Goal: Task Accomplishment & Management: Use online tool/utility

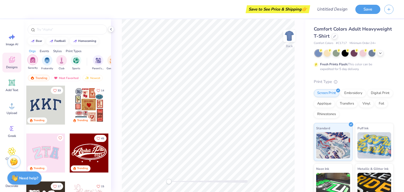
click at [32, 62] on img "filter for Sorority" at bounding box center [33, 60] width 6 height 6
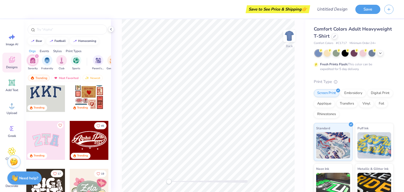
scroll to position [8, 0]
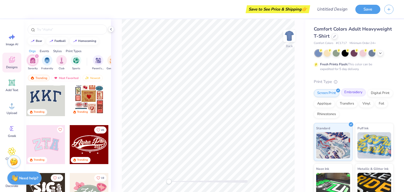
click at [353, 92] on div "Embroidery" at bounding box center [353, 92] width 25 height 8
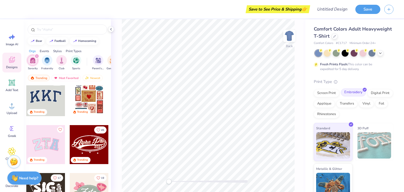
click at [353, 92] on div "Embroidery" at bounding box center [353, 92] width 25 height 8
click at [330, 94] on div "Screen Print" at bounding box center [327, 92] width 26 height 8
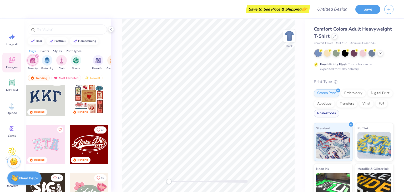
click at [339, 115] on div "Rhinestones" at bounding box center [327, 113] width 26 height 8
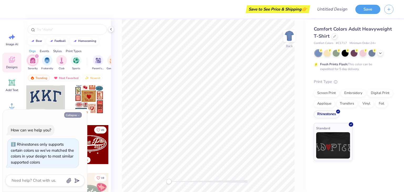
click at [78, 115] on icon "button" at bounding box center [78, 115] width 3 height 3
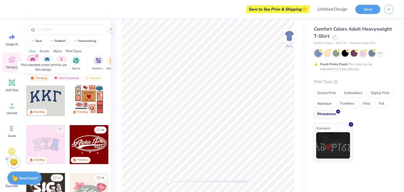
click at [50, 101] on div at bounding box center [45, 96] width 39 height 39
click at [331, 92] on div "Screen Print" at bounding box center [327, 92] width 26 height 8
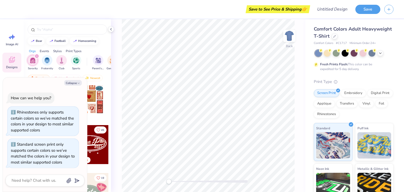
click at [95, 146] on div at bounding box center [89, 144] width 39 height 39
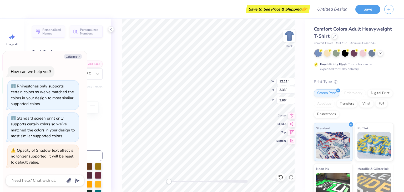
scroll to position [4, 1]
type textarea "x"
type textarea "Alpha"
type textarea "x"
type textarea "Alpha"
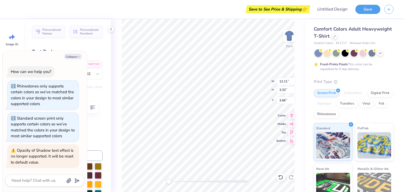
type textarea "x"
type textarea "Alph"
type textarea "x"
type textarea "A"
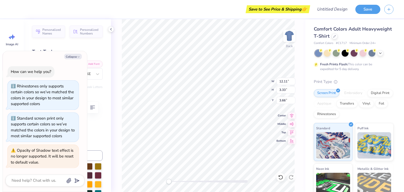
type textarea "x"
type textarea "B"
type textarea "x"
type textarea "Be"
type textarea "x"
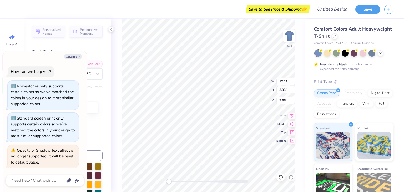
type textarea "Bet"
type textarea "x"
type textarea "Beta"
type textarea "x"
type textarea "Beta"
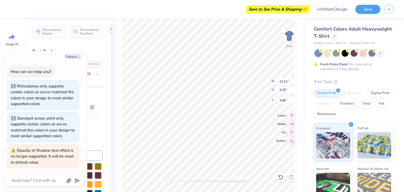
type textarea "x"
type textarea "Beta D"
type textarea "x"
type textarea "Beta Del"
type textarea "x"
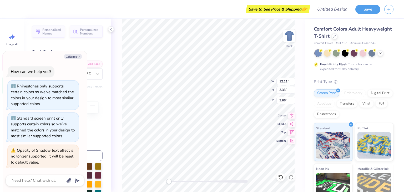
type textarea "Beta Delt"
type textarea "x"
type textarea "Beta Delta"
type textarea "x"
type textarea "Beta Delta"
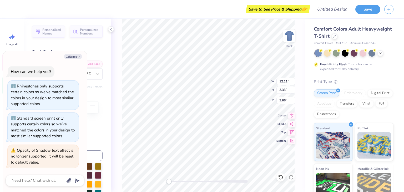
type textarea "x"
type textarea "Beta Delta M"
type textarea "x"
type textarea "Beta Delta Mu"
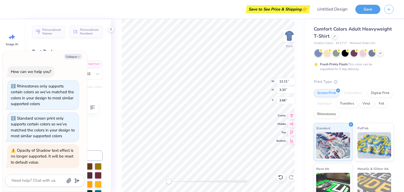
type textarea "x"
type input "2.75"
type input "1.02"
type input "6.48"
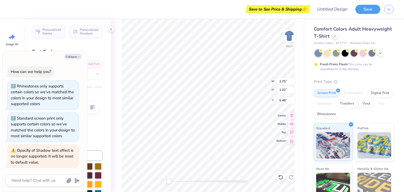
type textarea "x"
type textarea "E"
type textarea "x"
type textarea "Est"
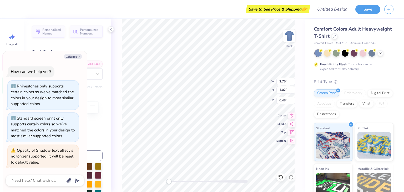
type textarea "x"
type textarea "Est."
type textarea "x"
type textarea "Est."
type textarea "x"
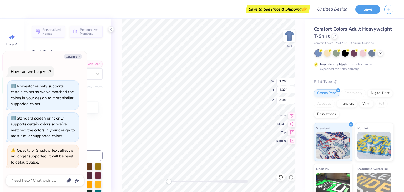
type textarea "Est. 2"
type textarea "x"
type textarea "Est. 20"
type textarea "x"
type textarea "Est. 202"
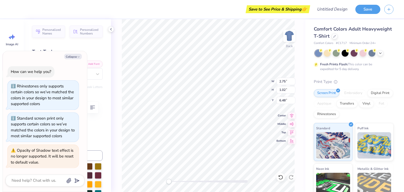
type textarea "x"
type textarea "Est. 2022"
type textarea "x"
type input "12.21"
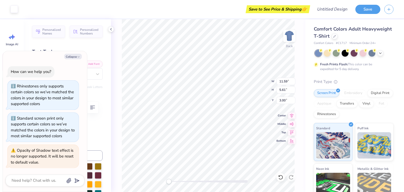
type input "5.91"
type input "2.70"
type textarea "x"
type input "12.38"
type input "5.99"
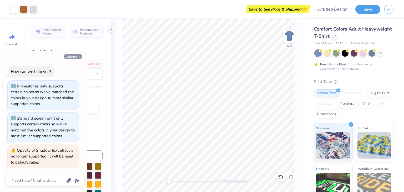
click at [77, 55] on button "Collapse" at bounding box center [73, 57] width 18 height 6
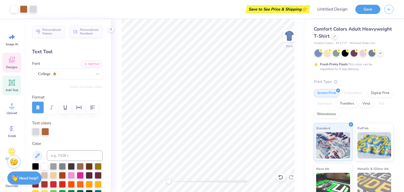
click at [13, 63] on icon at bounding box center [12, 60] width 8 height 8
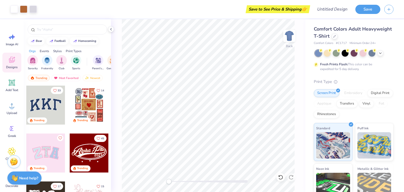
click at [80, 99] on div at bounding box center [89, 104] width 39 height 39
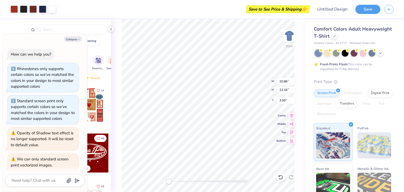
scroll to position [26, 0]
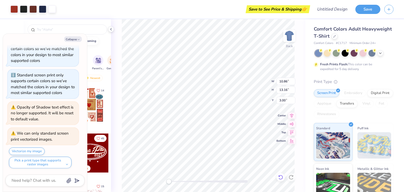
click at [279, 176] on icon at bounding box center [280, 176] width 5 height 5
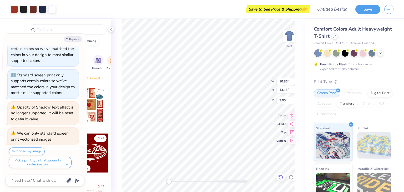
click at [279, 176] on icon at bounding box center [280, 176] width 5 height 5
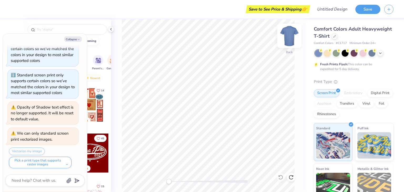
click at [288, 33] on img at bounding box center [289, 35] width 21 height 21
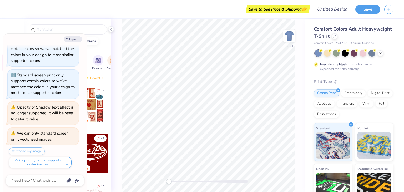
click at [288, 33] on img at bounding box center [289, 35] width 11 height 11
click at [383, 52] on div at bounding box center [354, 53] width 79 height 7
click at [380, 53] on icon at bounding box center [380, 52] width 4 height 4
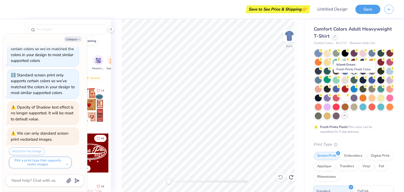
click at [331, 78] on div at bounding box center [327, 79] width 7 height 7
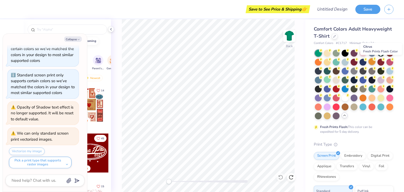
click at [376, 60] on icon at bounding box center [375, 59] width 4 height 4
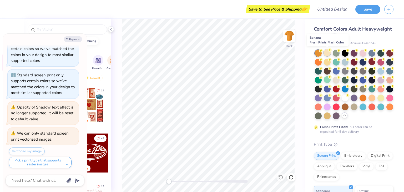
click at [324, 55] on div at bounding box center [327, 52] width 7 height 7
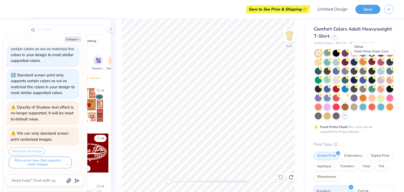
click at [366, 62] on div at bounding box center [362, 61] width 7 height 7
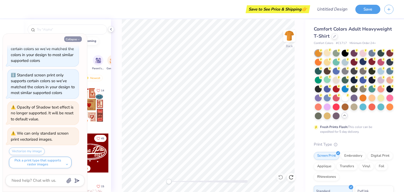
click at [79, 37] on button "Collapse" at bounding box center [73, 39] width 18 height 6
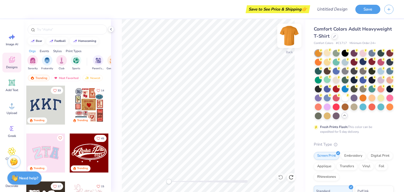
click at [288, 35] on img at bounding box center [289, 35] width 21 height 21
click at [337, 33] on div at bounding box center [335, 36] width 6 height 6
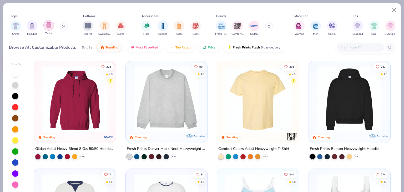
click at [50, 25] on img "filter for Tanks" at bounding box center [49, 25] width 6 height 6
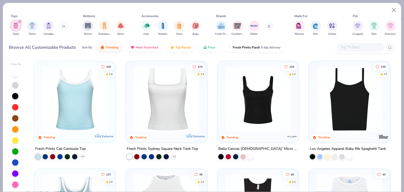
click at [64, 24] on button at bounding box center [64, 26] width 8 height 8
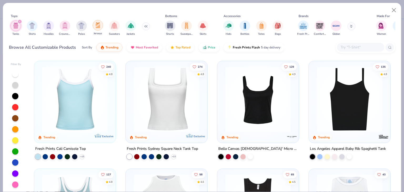
click at [97, 27] on img "filter for Jerseys" at bounding box center [98, 25] width 6 height 6
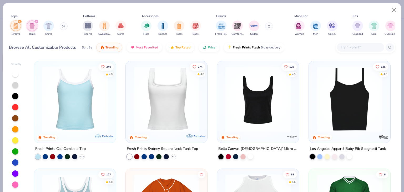
click at [19, 21] on icon "filter for Jerseys" at bounding box center [20, 22] width 2 height 2
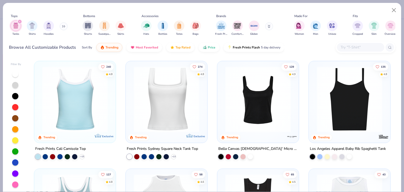
click at [19, 21] on icon "filter for Tanks" at bounding box center [20, 22] width 2 height 2
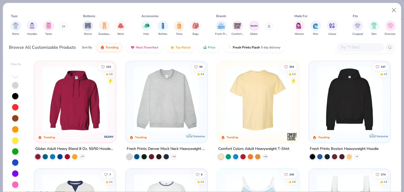
click at [65, 29] on button at bounding box center [64, 26] width 8 height 8
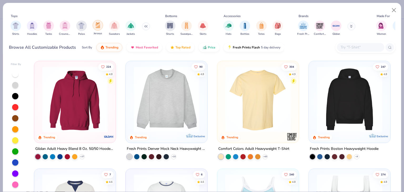
click at [93, 24] on div "filter for Jerseys" at bounding box center [98, 25] width 11 height 11
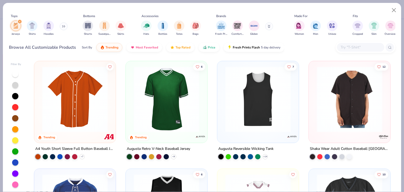
click at [342, 96] on img at bounding box center [349, 99] width 71 height 66
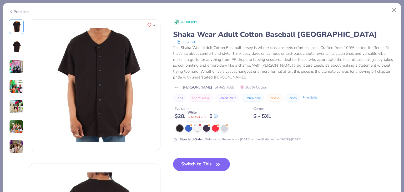
click at [196, 127] on div at bounding box center [197, 127] width 7 height 7
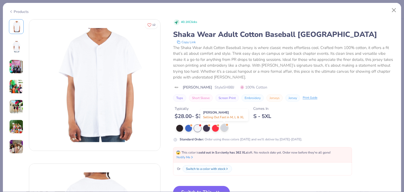
click at [223, 128] on div at bounding box center [224, 127] width 7 height 7
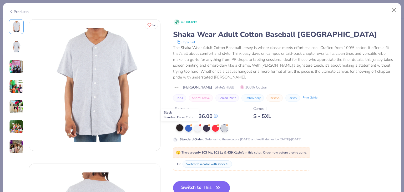
click at [177, 128] on div at bounding box center [179, 127] width 7 height 7
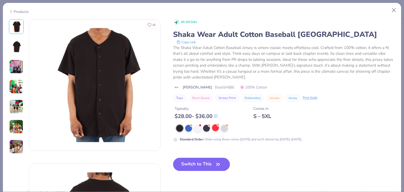
click at [218, 130] on div at bounding box center [215, 127] width 7 height 7
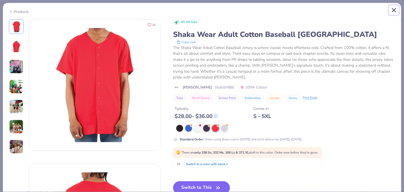
click at [394, 9] on button "Close" at bounding box center [394, 10] width 10 height 10
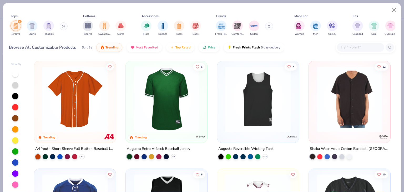
click at [92, 123] on img at bounding box center [74, 99] width 71 height 66
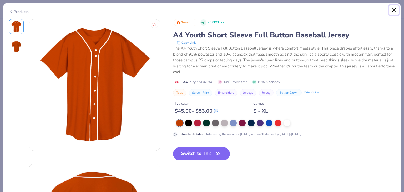
click at [396, 10] on button "Close" at bounding box center [394, 10] width 10 height 10
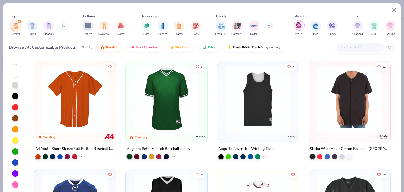
click at [299, 28] on img "filter for Women" at bounding box center [299, 25] width 6 height 6
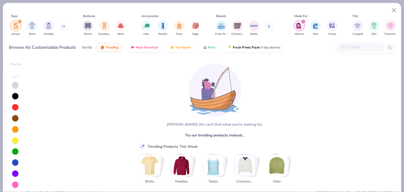
click at [20, 22] on icon "filter for Jerseys" at bounding box center [20, 22] width 2 height 2
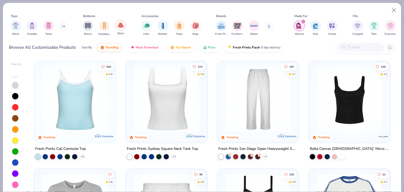
click at [122, 28] on img "filter for Skirts" at bounding box center [121, 25] width 6 height 6
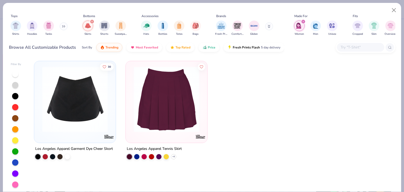
click at [122, 28] on img "filter for Sweatpants" at bounding box center [121, 26] width 6 height 6
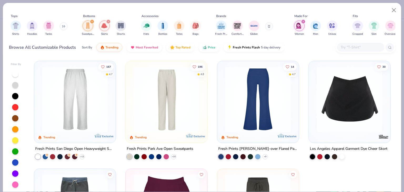
click at [93, 21] on icon "filter for Sweatpants" at bounding box center [92, 22] width 2 height 2
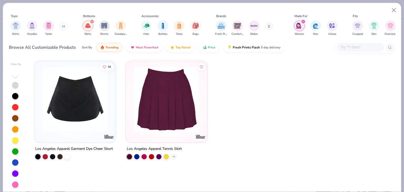
click at [93, 21] on icon "filter for Skirts" at bounding box center [92, 22] width 2 height 2
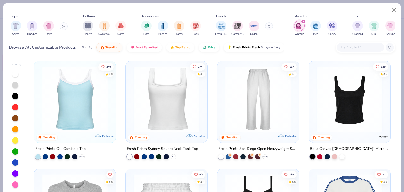
click at [64, 29] on button at bounding box center [64, 26] width 8 height 8
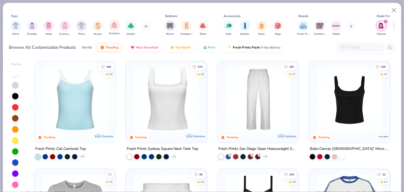
click at [116, 25] on img "filter for Sweaters" at bounding box center [114, 25] width 6 height 6
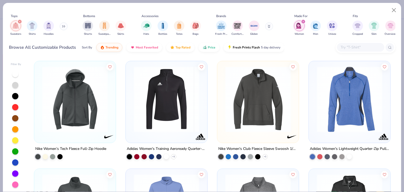
click at [66, 26] on button at bounding box center [64, 26] width 8 height 8
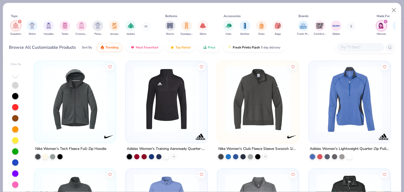
click at [20, 20] on div "filter for Sweaters" at bounding box center [19, 21] width 5 height 5
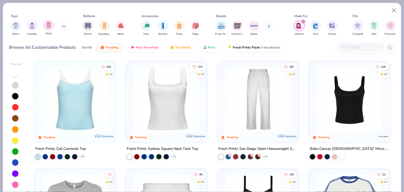
click at [45, 26] on div "filter for Tanks" at bounding box center [48, 25] width 11 height 11
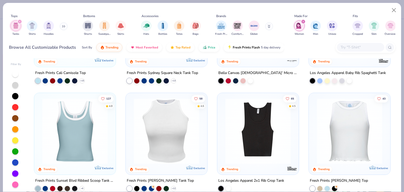
scroll to position [120, 0]
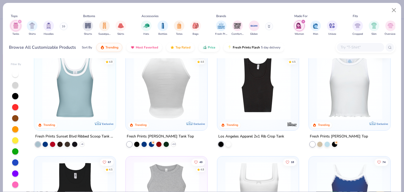
click at [131, 94] on img at bounding box center [95, 87] width 71 height 66
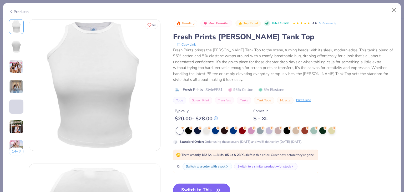
click at [204, 184] on button "Switch to This" at bounding box center [201, 189] width 57 height 13
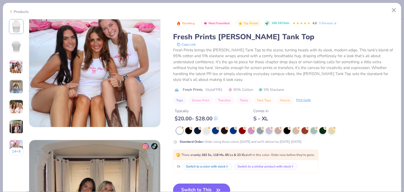
click at [218, 184] on button "Switch to This" at bounding box center [201, 189] width 57 height 13
click at [311, 131] on div at bounding box center [313, 129] width 7 height 7
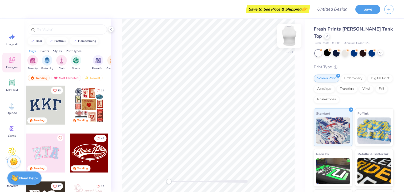
click at [284, 33] on img at bounding box center [289, 35] width 21 height 21
click at [381, 50] on icon at bounding box center [380, 52] width 4 height 4
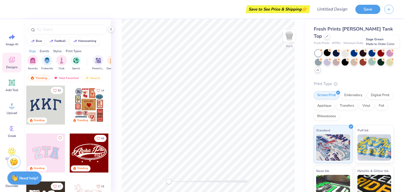
click at [375, 58] on div at bounding box center [371, 61] width 7 height 7
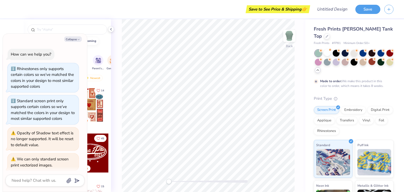
scroll to position [69, 0]
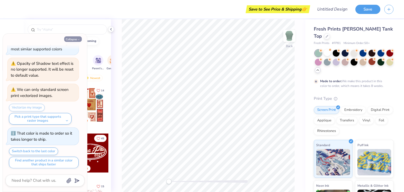
click at [75, 39] on button "Collapse" at bounding box center [73, 39] width 18 height 6
type textarea "x"
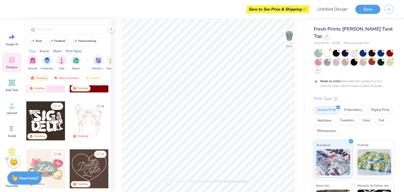
scroll to position [0, 0]
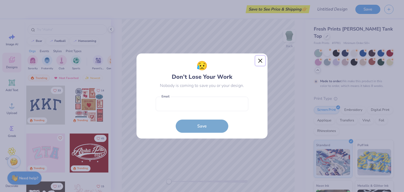
click at [260, 59] on button "Close" at bounding box center [260, 61] width 10 height 10
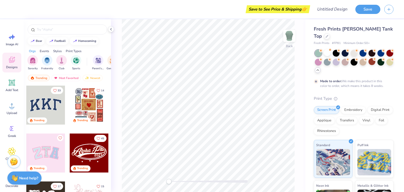
drag, startPoint x: 111, startPoint y: 30, endPoint x: 121, endPoint y: 34, distance: 10.8
click at [121, 34] on div "Save to See Price & Shipping 👉 Design Title Save Image AI Designs Add Text Uplo…" at bounding box center [202, 96] width 404 height 192
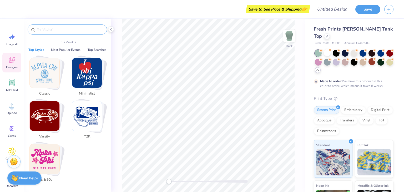
click at [74, 30] on input "text" at bounding box center [69, 29] width 67 height 5
click at [73, 50] on button "Most Popular Events" at bounding box center [65, 49] width 33 height 5
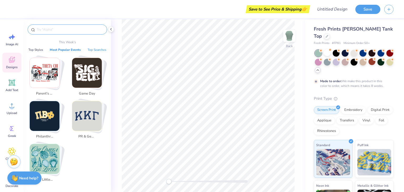
click at [100, 49] on button "Top Searches" at bounding box center [97, 49] width 22 height 5
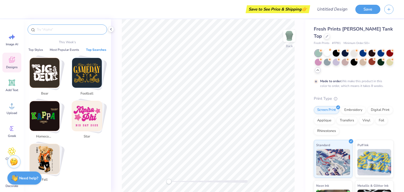
click at [56, 160] on img "Stack Card Button fall" at bounding box center [45, 159] width 30 height 30
type input "fall"
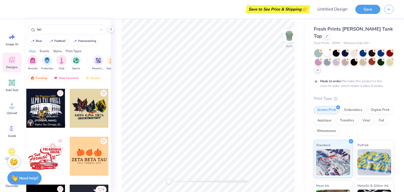
scroll to position [381, 0]
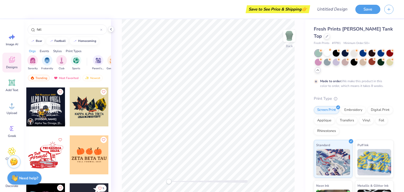
click at [90, 101] on div at bounding box center [89, 106] width 39 height 39
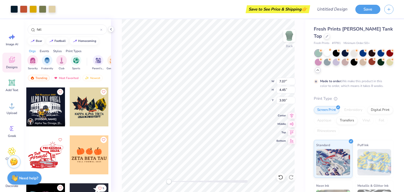
click at [259, 85] on div "Back W 7.07 7.07 " H 4.45 4.45 " Y 3.00 3.00 " Center Middle Top Bottom" at bounding box center [208, 105] width 194 height 172
click at [254, 87] on div "Back W 7.07 7.07 " H 4.45 4.45 " Y 3.00 3.00 " Center Middle Top Bottom" at bounding box center [208, 105] width 194 height 172
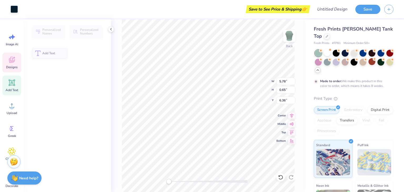
type input "5.78"
type input "0.65"
type input "6.36"
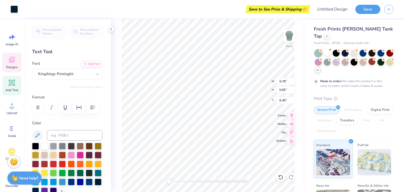
scroll to position [4, 1]
type textarea "K"
type textarea "BETA DELTA MU"
type input "4.62"
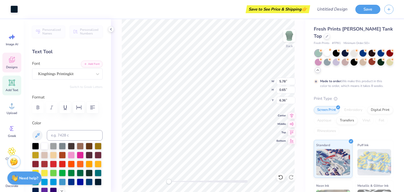
type input "0.46"
type input "6.99"
type input "4.67"
type input "0.29"
type input "7.08"
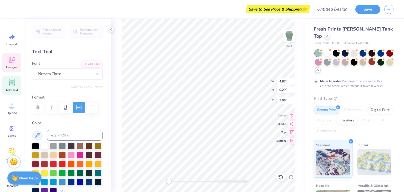
scroll to position [4, 1]
type textarea "ALPHA CHAPTER"
type input "1.71"
type input "0.46"
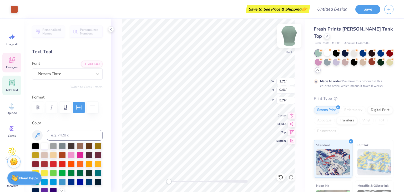
type input "5.79"
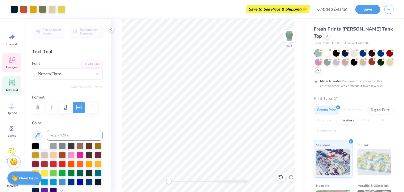
click at [15, 64] on div "Designs" at bounding box center [11, 63] width 19 height 20
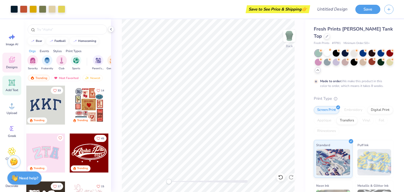
click at [12, 89] on span "Add Text" at bounding box center [12, 90] width 13 height 4
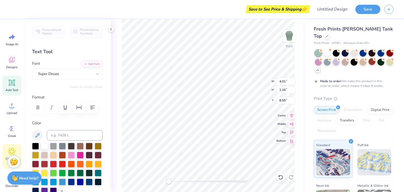
click at [14, 146] on div "Clipart & logos" at bounding box center [11, 156] width 19 height 24
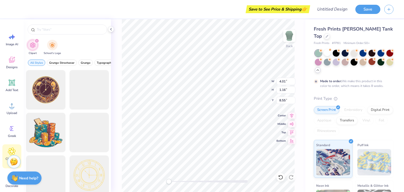
scroll to position [4, 1]
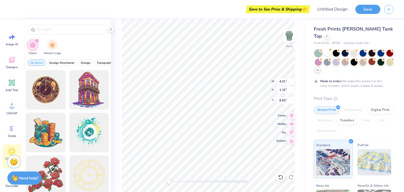
type textarea "T"
click at [280, 141] on span "Bottom" at bounding box center [280, 140] width 9 height 4
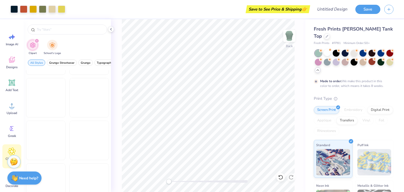
scroll to position [909, 0]
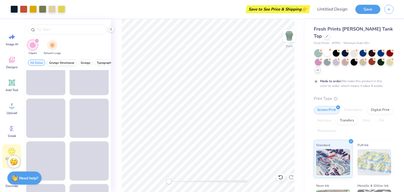
click at [68, 60] on button "Grunge Streetwear" at bounding box center [62, 62] width 30 height 6
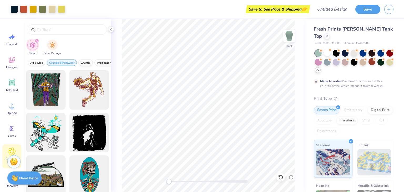
click at [91, 61] on button "Grunge" at bounding box center [85, 62] width 14 height 6
click at [85, 62] on span "Grunge" at bounding box center [86, 63] width 10 height 4
click at [104, 60] on button "Typography" at bounding box center [104, 62] width 21 height 6
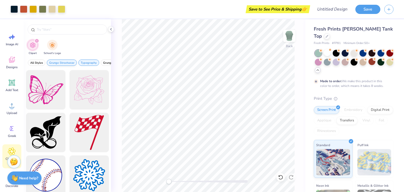
click at [60, 61] on span "Grunge Streetwear" at bounding box center [61, 63] width 25 height 4
click at [60, 61] on span "Typography" at bounding box center [57, 63] width 16 height 4
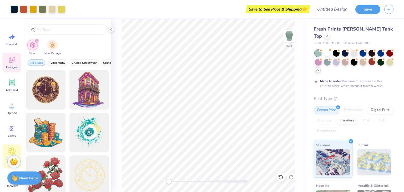
click at [8, 60] on icon at bounding box center [12, 60] width 8 height 8
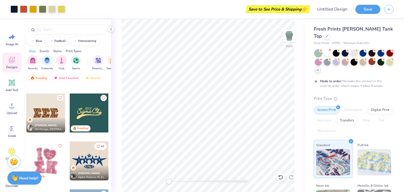
scroll to position [1696, 0]
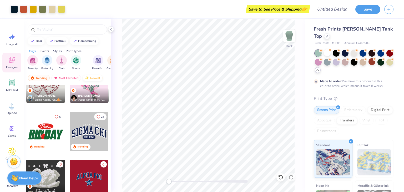
click at [97, 77] on div "Newest" at bounding box center [93, 78] width 20 height 6
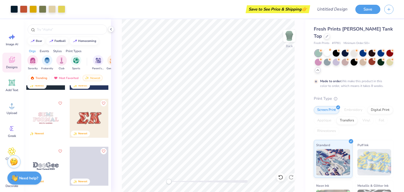
scroll to position [227, 0]
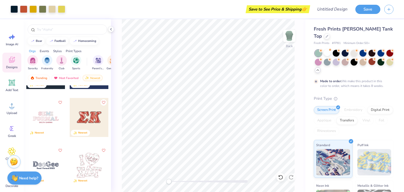
click at [113, 135] on div "Back" at bounding box center [208, 105] width 194 height 172
click at [327, 8] on input "Design Title" at bounding box center [339, 9] width 26 height 11
type input "h"
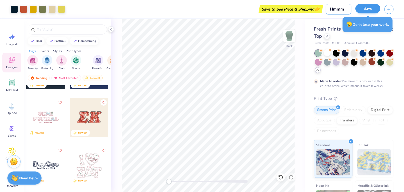
type input "Hmmm"
click at [370, 8] on button "Save" at bounding box center [367, 8] width 25 height 9
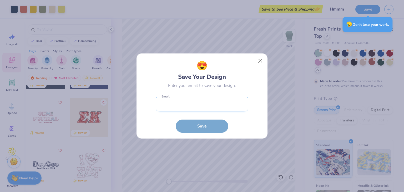
click at [194, 104] on input "email" at bounding box center [202, 103] width 93 height 14
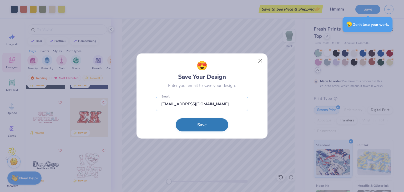
type input "[EMAIL_ADDRESS][DOMAIN_NAME]"
click at [207, 126] on button "Save" at bounding box center [202, 124] width 53 height 13
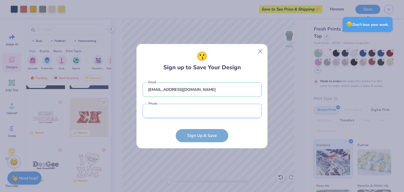
click at [183, 110] on input "tel" at bounding box center [202, 111] width 119 height 14
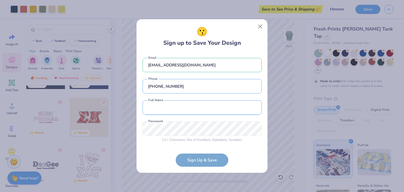
type input "[PHONE_NUMBER]"
click at [188, 109] on input "text" at bounding box center [202, 107] width 119 height 14
click at [181, 127] on div "[EMAIL_ADDRESS][DOMAIN_NAME] Email [PHONE_NUMBER] Phone Amethyst Both first and…" at bounding box center [202, 99] width 119 height 93
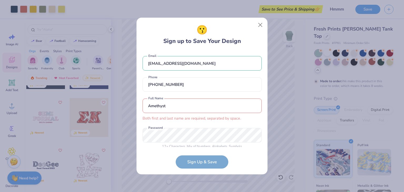
click at [187, 103] on input "Amethyst" at bounding box center [202, 105] width 119 height 14
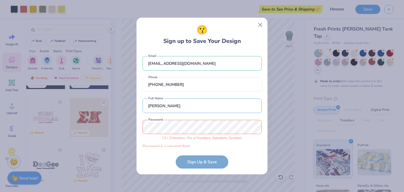
type input "[PERSON_NAME]"
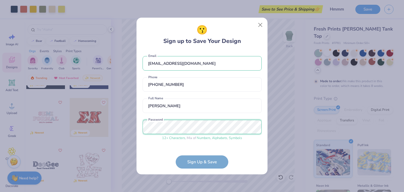
scroll to position [16, 0]
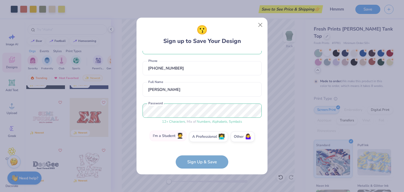
click at [167, 135] on label "I'm a Student 🧑‍🎓" at bounding box center [168, 135] width 37 height 11
click at [200, 152] on input "I'm a Student 🧑‍🎓" at bounding box center [201, 153] width 3 height 3
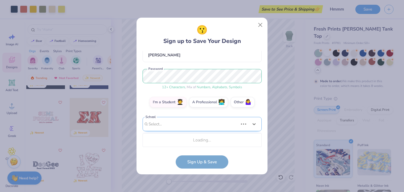
click at [186, 138] on div "Use Up and Down to choose options, press Enter to select the currently focused …" at bounding box center [202, 132] width 119 height 30
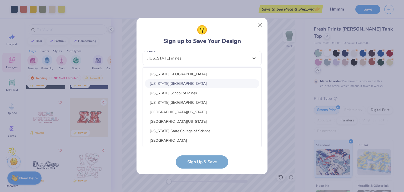
click at [201, 81] on div "[US_STATE][GEOGRAPHIC_DATA]" at bounding box center [202, 83] width 114 height 9
type input "[US_STATE] mines"
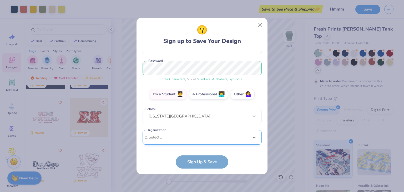
scroll to position [138, 0]
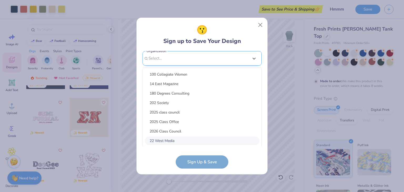
click at [222, 137] on div "option focused, 8 of 15. 15 results available. Use Up and Down to choose option…" at bounding box center [202, 99] width 119 height 96
type input "beta delta mu"
click at [216, 115] on div "option focused, 1 of 15. 15 results available. Use Up and Down to choose option…" at bounding box center [202, 99] width 119 height 96
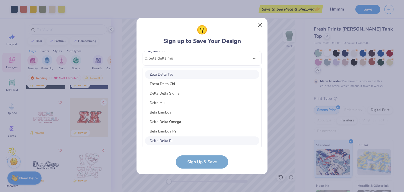
type input "beta delta mu"
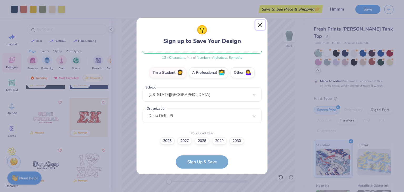
click at [261, 23] on button "Close" at bounding box center [260, 25] width 10 height 10
